Goal: Task Accomplishment & Management: Use online tool/utility

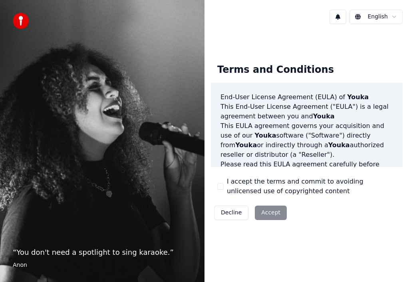
click at [222, 187] on button "I accept the terms and commit to avoiding unlicensed use of copyrighted content" at bounding box center [221, 186] width 6 height 6
click at [259, 207] on button "Accept" at bounding box center [271, 213] width 32 height 14
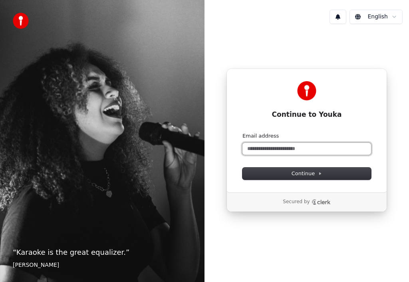
click at [293, 150] on input "Email address" at bounding box center [307, 149] width 129 height 12
type input "*"
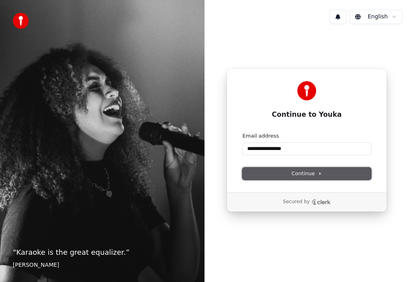
click at [310, 173] on span "Continue" at bounding box center [307, 173] width 30 height 7
click at [306, 172] on span "Continue" at bounding box center [307, 173] width 30 height 7
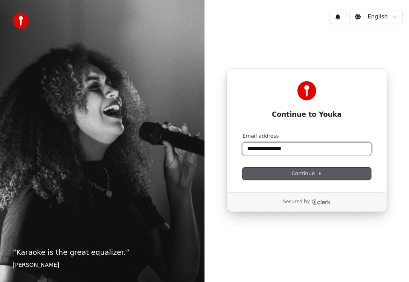
drag, startPoint x: 269, startPoint y: 152, endPoint x: 283, endPoint y: 152, distance: 13.6
click at [283, 152] on input "**********" at bounding box center [307, 149] width 129 height 12
click at [243, 132] on button "submit" at bounding box center [243, 132] width 0 height 0
type input "**********"
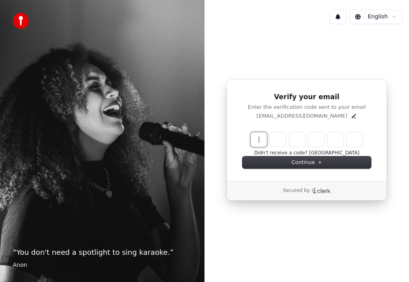
click at [322, 190] on icon "Clerk logo" at bounding box center [324, 191] width 13 height 4
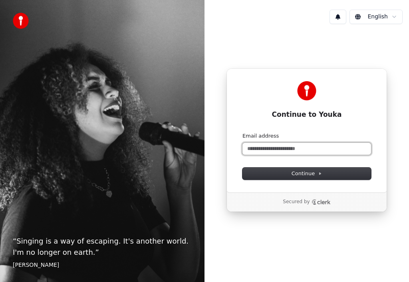
click at [261, 151] on input "Email address" at bounding box center [307, 149] width 129 height 12
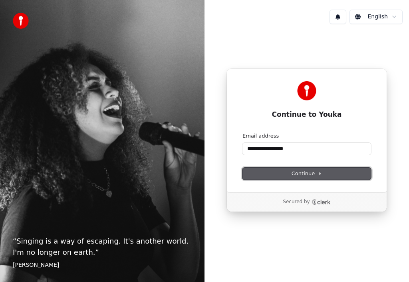
click at [294, 176] on span "Continue" at bounding box center [307, 173] width 30 height 7
type input "**********"
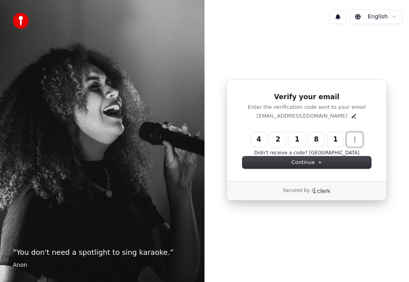
type input "******"
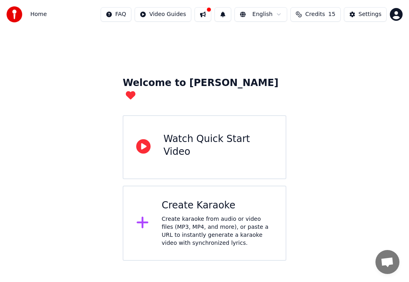
click at [210, 201] on div "Create Karaoke Create karaoke from audio or video files (MP3, MP4, and more), o…" at bounding box center [217, 223] width 111 height 48
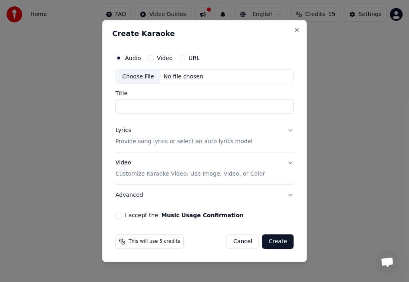
click at [184, 107] on input "Title" at bounding box center [205, 107] width 178 height 14
type input "*"
click at [292, 161] on button "Video Customize Karaoke Video: Use Image, Video, or Color" at bounding box center [205, 169] width 178 height 32
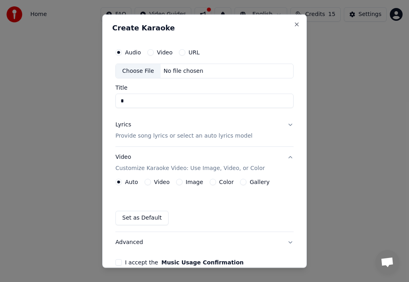
click at [284, 128] on button "Lyrics Provide song lyrics or select an auto lyrics model" at bounding box center [205, 130] width 178 height 32
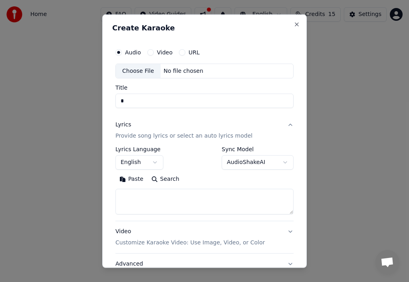
click at [285, 126] on button "Lyrics Provide song lyrics or select an auto lyrics model" at bounding box center [205, 130] width 178 height 32
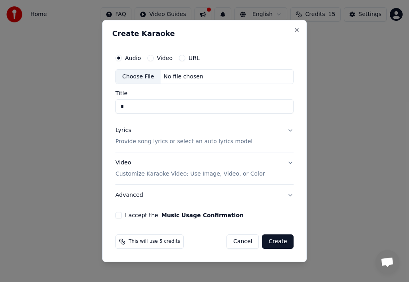
click at [290, 162] on button "Video Customize Karaoke Video: Use Image, Video, or Color" at bounding box center [205, 169] width 178 height 32
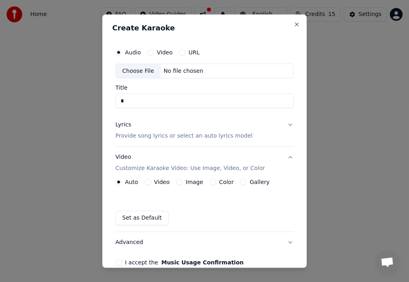
click at [180, 184] on button "Image" at bounding box center [179, 182] width 6 height 6
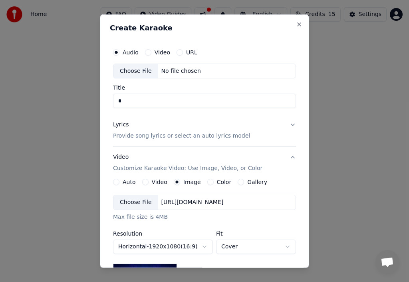
click at [146, 201] on div "Choose File" at bounding box center [136, 202] width 45 height 14
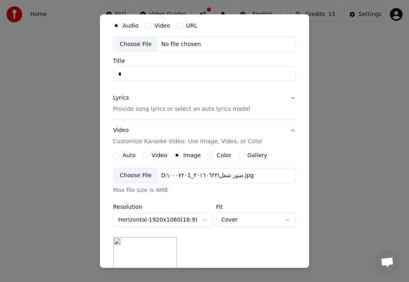
scroll to position [40, 0]
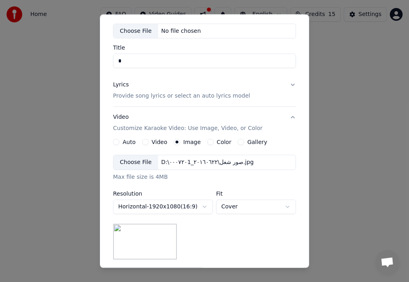
click at [285, 208] on body "**********" at bounding box center [204, 130] width 409 height 261
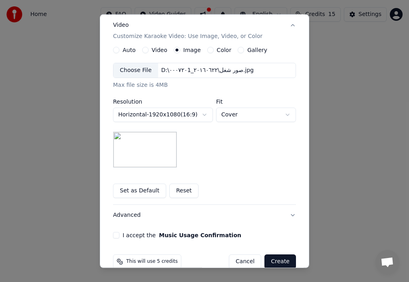
scroll to position [146, 0]
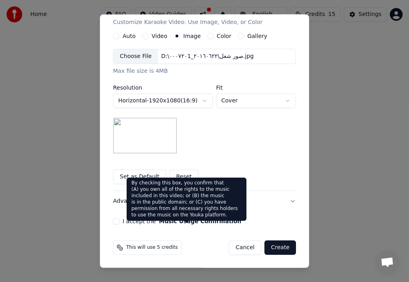
click at [165, 220] on button "Music Usage Confirmation" at bounding box center [200, 221] width 82 height 6
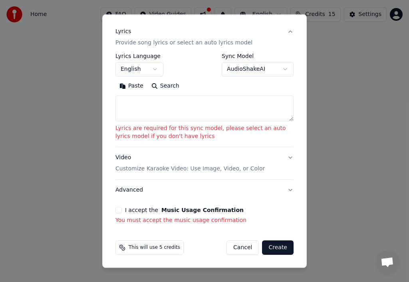
scroll to position [104, 0]
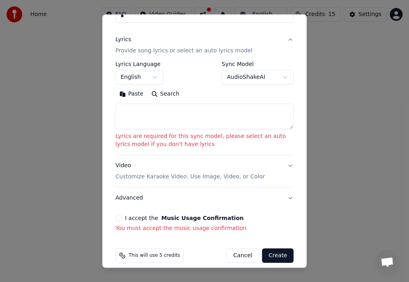
click at [120, 215] on button "I accept the Music Usage Confirmation" at bounding box center [119, 218] width 6 height 6
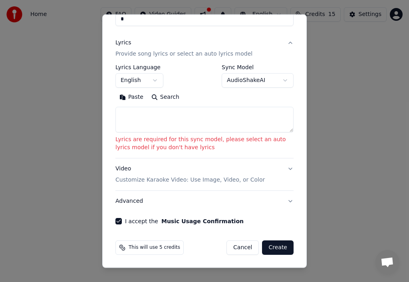
scroll to position [93, 0]
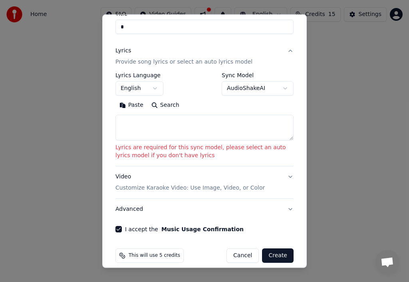
click at [184, 119] on textarea at bounding box center [205, 128] width 178 height 26
click at [268, 252] on button "Create" at bounding box center [278, 255] width 32 height 14
click at [274, 250] on button "Create" at bounding box center [278, 255] width 32 height 14
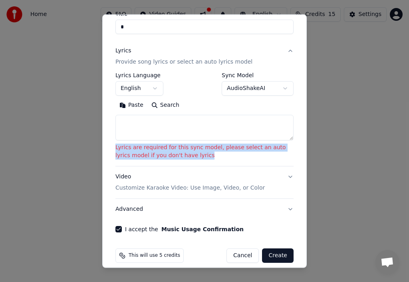
drag, startPoint x: 114, startPoint y: 143, endPoint x: 194, endPoint y: 150, distance: 79.5
click at [194, 150] on div "**********" at bounding box center [204, 92] width 185 height 288
click at [157, 145] on p "Lyrics are required for this sync model, please select an auto lyrics model if …" at bounding box center [205, 152] width 178 height 16
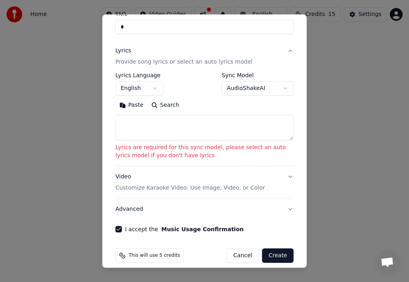
click at [157, 145] on p "Lyrics are required for this sync model, please select an auto lyrics model if …" at bounding box center [205, 152] width 178 height 16
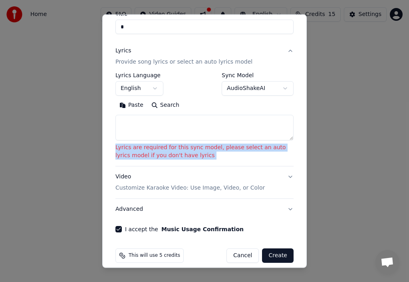
click at [157, 145] on p "Lyrics are required for this sync model, please select an auto lyrics model if …" at bounding box center [205, 152] width 178 height 16
click at [244, 81] on button "AudioShakeAI" at bounding box center [258, 88] width 72 height 14
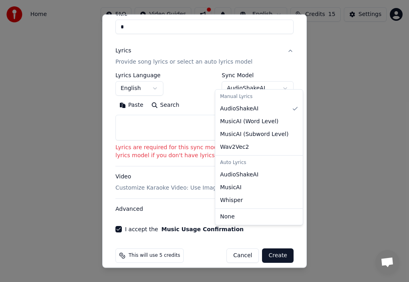
click at [244, 75] on body "**********" at bounding box center [204, 130] width 409 height 261
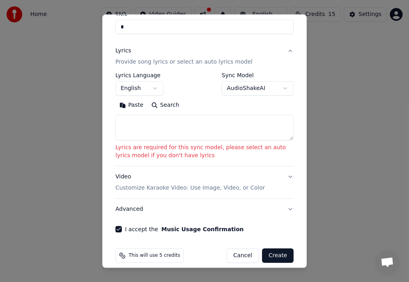
click at [194, 115] on textarea at bounding box center [205, 128] width 178 height 26
type textarea "*"
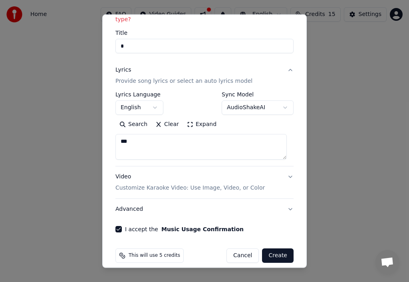
type textarea "***"
click at [274, 252] on button "Create" at bounding box center [278, 255] width 32 height 14
select select "**"
click at [274, 252] on button "Create" at bounding box center [278, 255] width 32 height 14
click at [274, 248] on button "Create" at bounding box center [278, 255] width 32 height 14
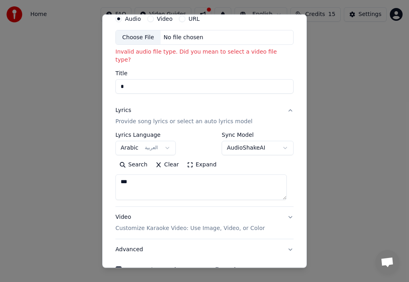
scroll to position [0, 0]
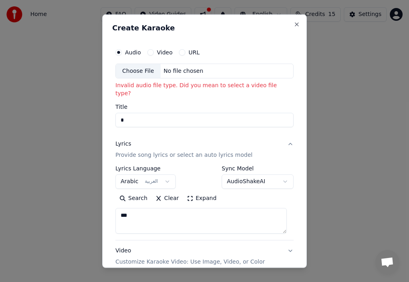
click at [174, 72] on div "No file chosen" at bounding box center [184, 71] width 46 height 8
type input "**********"
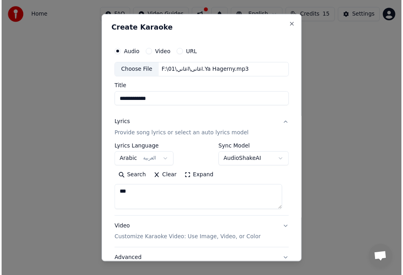
scroll to position [63, 0]
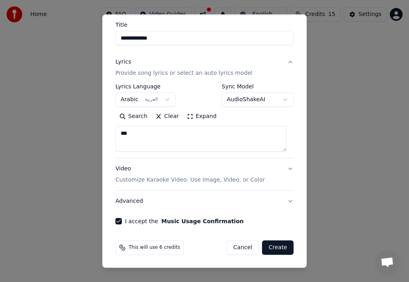
click at [278, 241] on button "Create" at bounding box center [278, 247] width 32 height 14
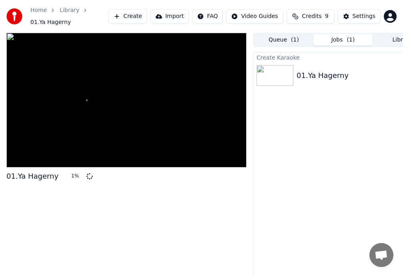
click at [218, 144] on div at bounding box center [126, 100] width 240 height 135
click at [96, 94] on div at bounding box center [126, 100] width 240 height 135
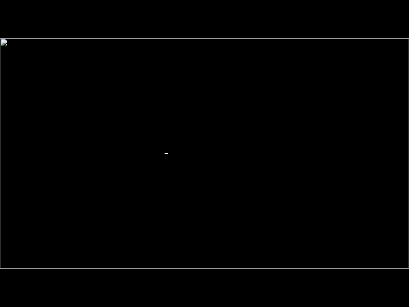
click at [168, 114] on div at bounding box center [204, 153] width 409 height 230
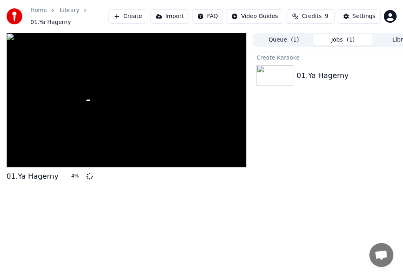
click at [168, 105] on div at bounding box center [126, 100] width 240 height 135
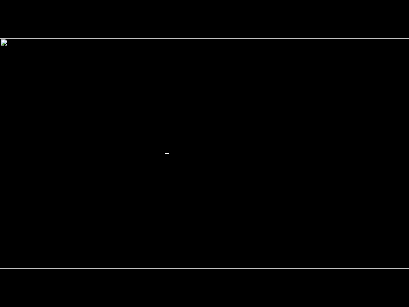
click at [168, 114] on div at bounding box center [204, 153] width 409 height 230
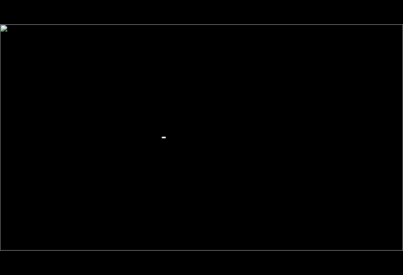
click at [168, 105] on div at bounding box center [201, 137] width 403 height 226
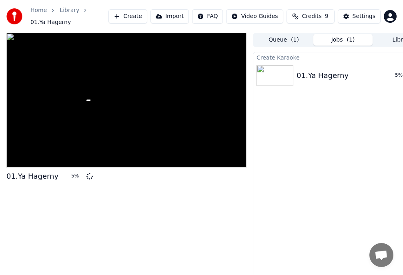
click at [285, 84] on img at bounding box center [274, 75] width 37 height 21
click at [278, 41] on button "Queue ( 1 )" at bounding box center [283, 40] width 59 height 12
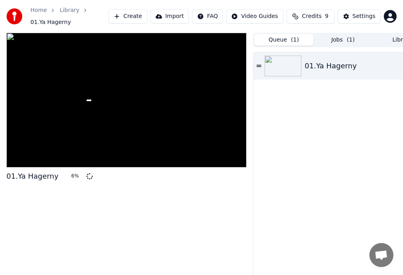
click at [314, 42] on div "Queue ( 1 ) Jobs ( 1 ) Library" at bounding box center [343, 40] width 180 height 14
click at [319, 41] on button "Jobs ( 1 )" at bounding box center [342, 40] width 59 height 12
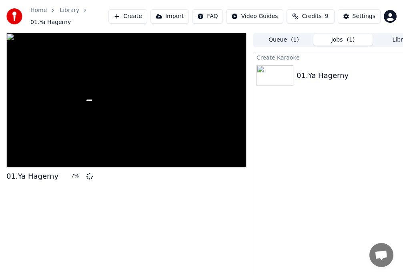
click at [134, 18] on button "Create" at bounding box center [127, 16] width 39 height 14
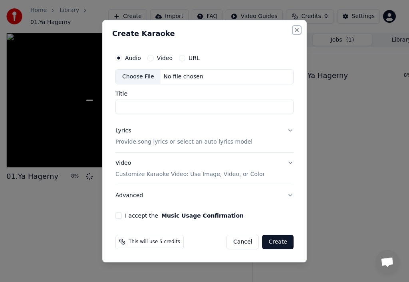
click at [296, 32] on button "Close" at bounding box center [297, 30] width 6 height 6
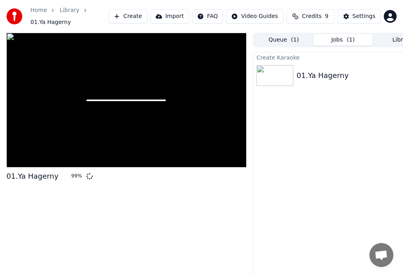
click at [128, 100] on span at bounding box center [125, 101] width 79 height 2
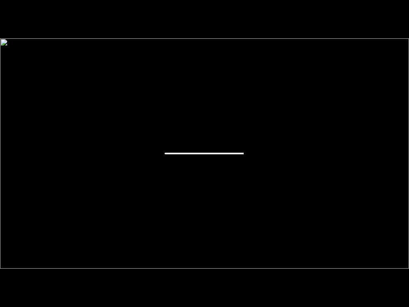
click at [128, 109] on div at bounding box center [204, 153] width 409 height 230
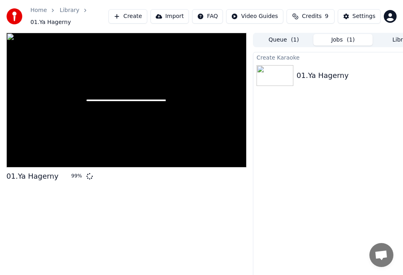
click at [292, 223] on div "Create Karaoke 01.Ya Hagerny 99 %" at bounding box center [343, 169] width 180 height 234
click at [174, 22] on button "Import" at bounding box center [169, 16] width 38 height 14
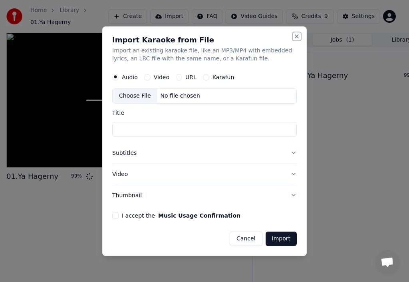
click at [299, 34] on button "Close" at bounding box center [297, 36] width 6 height 6
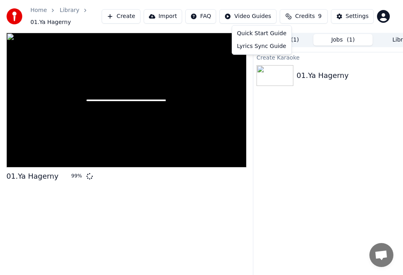
click at [255, 16] on html "Home Library 01.Ya Hagerny Create Import FAQ Video Guides Credits 9 Settings 01…" at bounding box center [201, 137] width 403 height 275
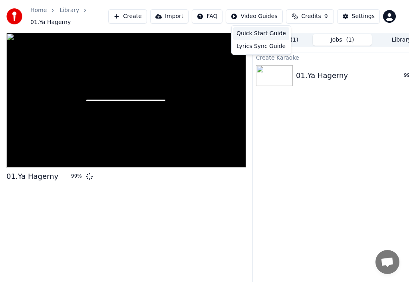
click at [256, 30] on div "Quick Start Guide" at bounding box center [262, 33] width 56 height 13
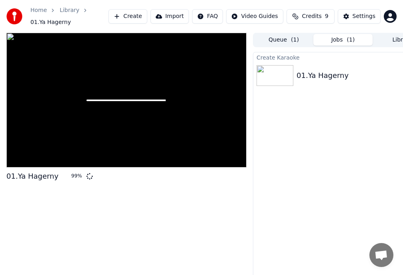
click at [92, 139] on div at bounding box center [126, 100] width 240 height 135
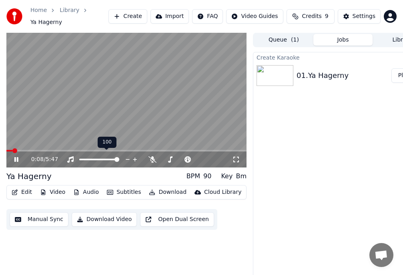
click at [95, 156] on div at bounding box center [106, 160] width 64 height 8
click at [96, 157] on div at bounding box center [106, 160] width 64 height 8
click at [97, 159] on span at bounding box center [88, 160] width 18 height 2
click at [42, 150] on span at bounding box center [126, 151] width 240 height 2
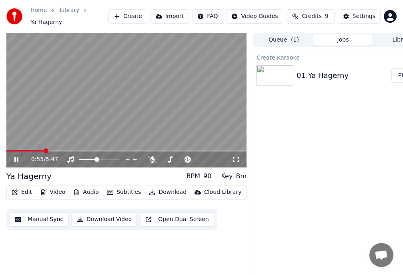
click at [76, 150] on span at bounding box center [126, 151] width 240 height 2
click at [125, 150] on span at bounding box center [126, 151] width 240 height 2
click at [154, 150] on span at bounding box center [126, 151] width 240 height 2
click at [191, 150] on span at bounding box center [126, 151] width 240 height 2
click at [225, 150] on span at bounding box center [126, 151] width 240 height 2
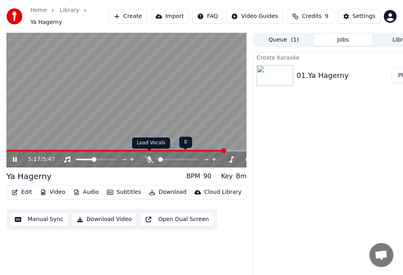
click at [149, 156] on icon at bounding box center [149, 159] width 8 height 6
click at [149, 156] on icon at bounding box center [149, 159] width 4 height 6
click at [149, 156] on icon at bounding box center [149, 159] width 8 height 6
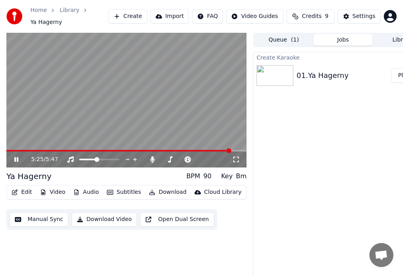
click at [106, 150] on span at bounding box center [118, 151] width 225 height 2
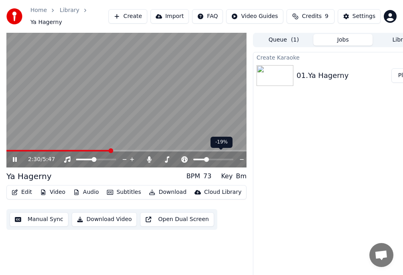
click at [206, 157] on span at bounding box center [206, 159] width 5 height 5
click at [204, 157] on span at bounding box center [205, 159] width 5 height 5
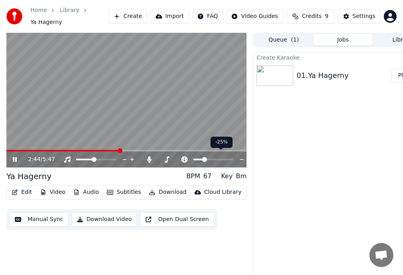
click at [203, 162] on span at bounding box center [204, 159] width 5 height 5
click at [164, 157] on icon at bounding box center [167, 159] width 8 height 6
click at [169, 156] on icon at bounding box center [167, 159] width 8 height 6
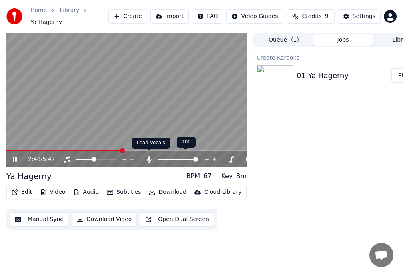
click at [150, 156] on icon at bounding box center [149, 159] width 4 height 6
click at [150, 156] on icon at bounding box center [149, 159] width 8 height 6
click at [150, 156] on icon at bounding box center [149, 159] width 4 height 6
click at [150, 156] on icon at bounding box center [149, 159] width 8 height 6
click at [150, 156] on icon at bounding box center [149, 159] width 4 height 6
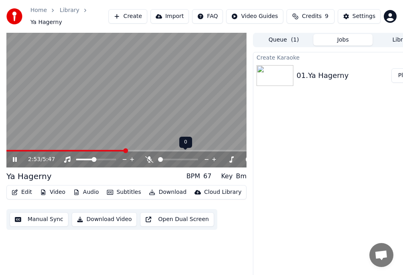
click at [150, 156] on icon at bounding box center [149, 159] width 8 height 6
click at [135, 158] on icon at bounding box center [135, 160] width 4 height 4
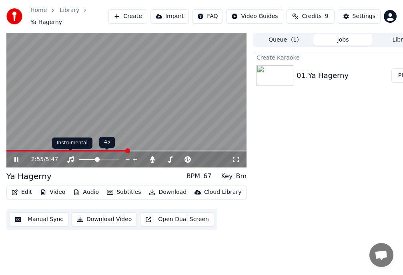
click at [71, 156] on icon at bounding box center [70, 159] width 8 height 6
click at [48, 216] on button "Manual Sync" at bounding box center [39, 219] width 59 height 14
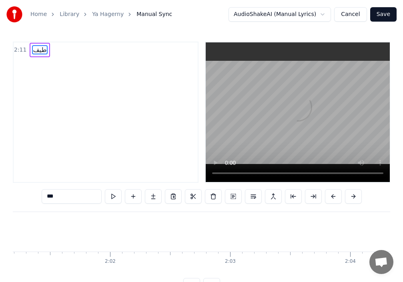
scroll to position [0, 15702]
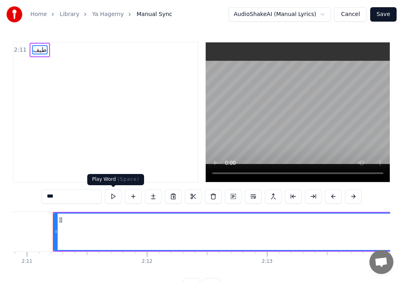
click at [112, 198] on button at bounding box center [113, 196] width 17 height 14
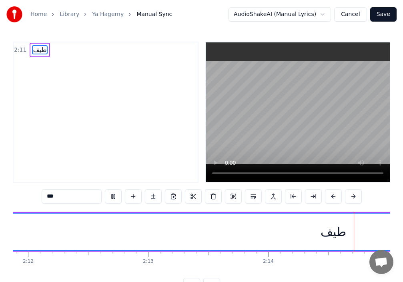
scroll to position [0, 16028]
click at [112, 198] on button at bounding box center [113, 196] width 17 height 14
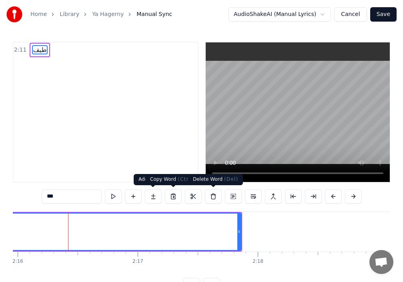
scroll to position [0, 16326]
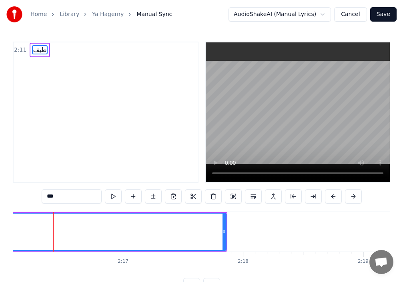
click at [98, 77] on div "2:11 طيف" at bounding box center [106, 112] width 186 height 141
click at [80, 83] on div "2:11 طيف" at bounding box center [106, 112] width 186 height 141
click at [47, 41] on div "Home Library Ya Hagerny Manual Sync AudioShakeAI (Manual Lyrics) Cancel Save 2:…" at bounding box center [201, 146] width 403 height 292
click at [36, 46] on span "طيف" at bounding box center [39, 49] width 15 height 9
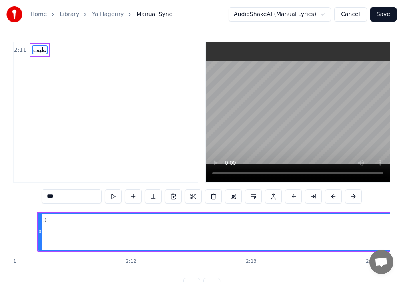
scroll to position [0, 15702]
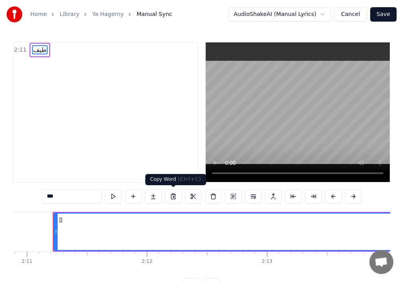
click at [185, 194] on button at bounding box center [193, 196] width 17 height 14
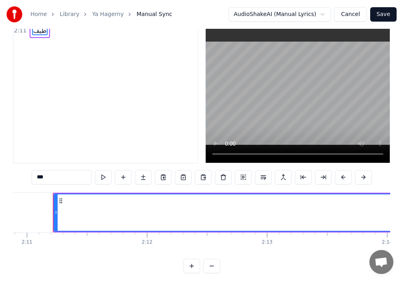
scroll to position [30, 0]
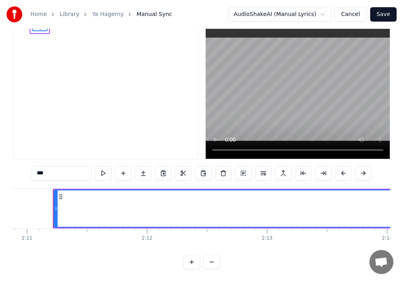
click at [206, 258] on button at bounding box center [211, 262] width 17 height 14
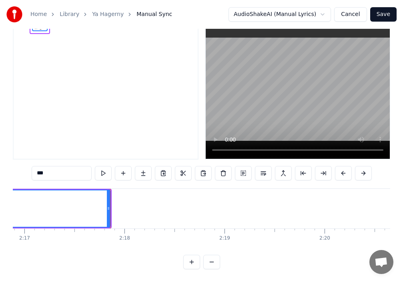
scroll to position [0, 13717]
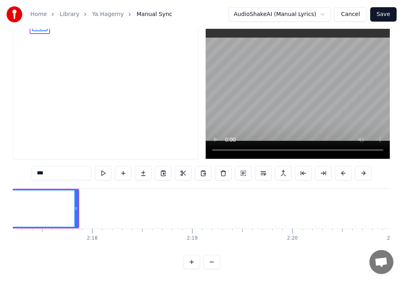
click at [264, 12] on html "Home Library Ya Hagerny Manual Sync AudioShakeAI (Manual Lyrics) Cancel Save 2:…" at bounding box center [201, 129] width 403 height 305
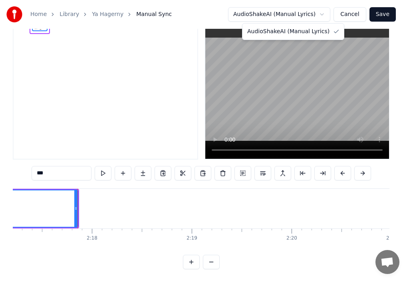
click at [270, 17] on html "Home Library Ya Hagerny Manual Sync AudioShakeAI (Manual Lyrics) Cancel Save 2:…" at bounding box center [204, 129] width 409 height 305
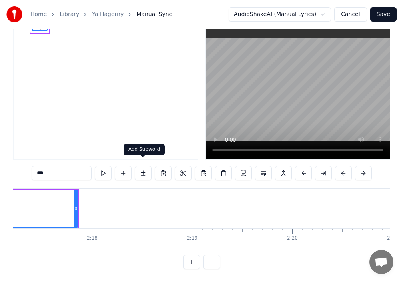
click at [141, 167] on button at bounding box center [143, 173] width 17 height 14
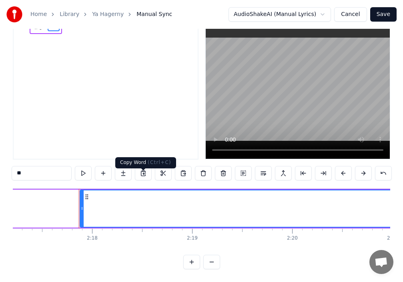
scroll to position [0, 0]
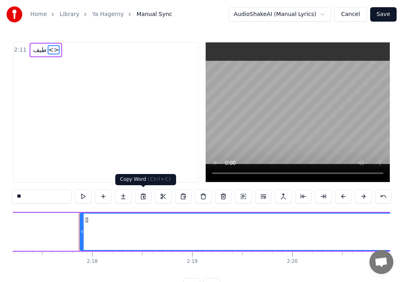
click at [142, 197] on button at bounding box center [143, 196] width 17 height 14
click at [168, 196] on button at bounding box center [163, 196] width 17 height 14
click at [188, 196] on button at bounding box center [183, 196] width 17 height 14
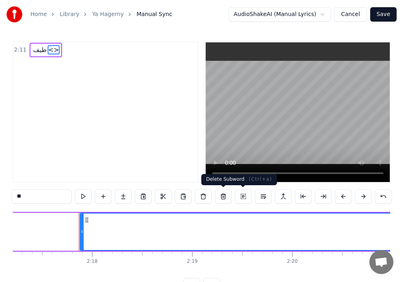
click at [220, 200] on button at bounding box center [223, 196] width 17 height 14
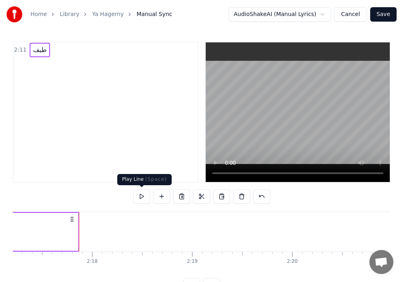
click at [140, 196] on button at bounding box center [141, 196] width 17 height 14
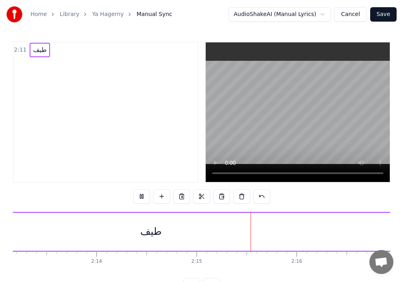
scroll to position [0, 13476]
